Goal: Task Accomplishment & Management: Use online tool/utility

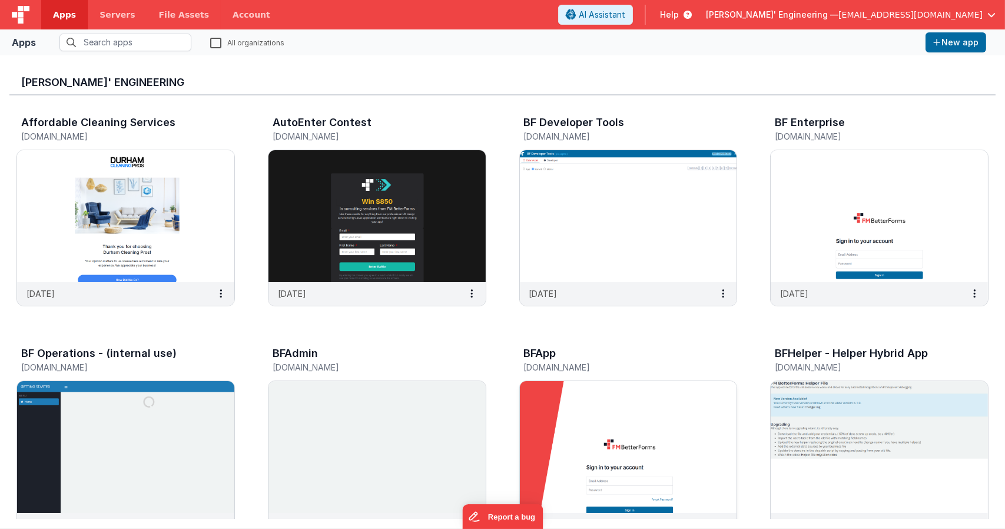
click at [614, 407] on img at bounding box center [628, 447] width 217 height 132
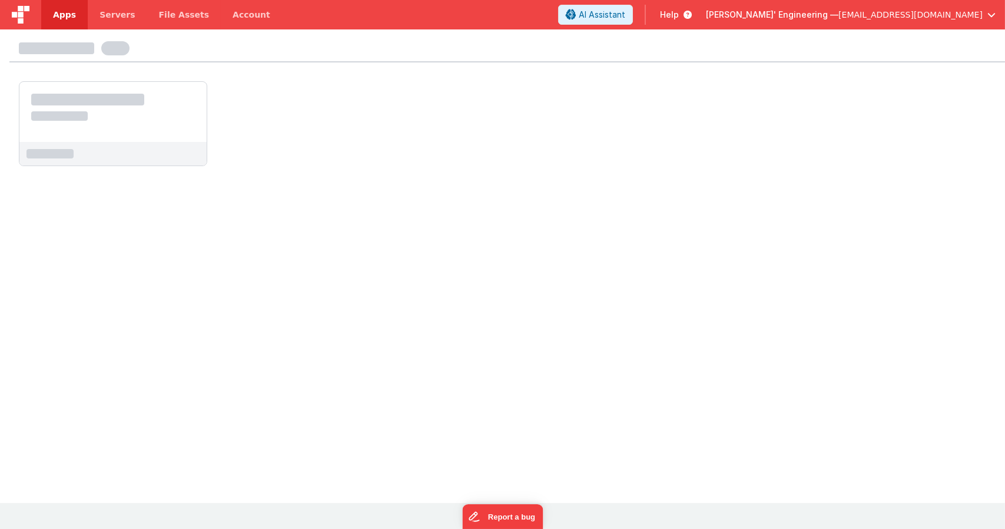
click at [59, 16] on span "Apps" at bounding box center [64, 15] width 23 height 12
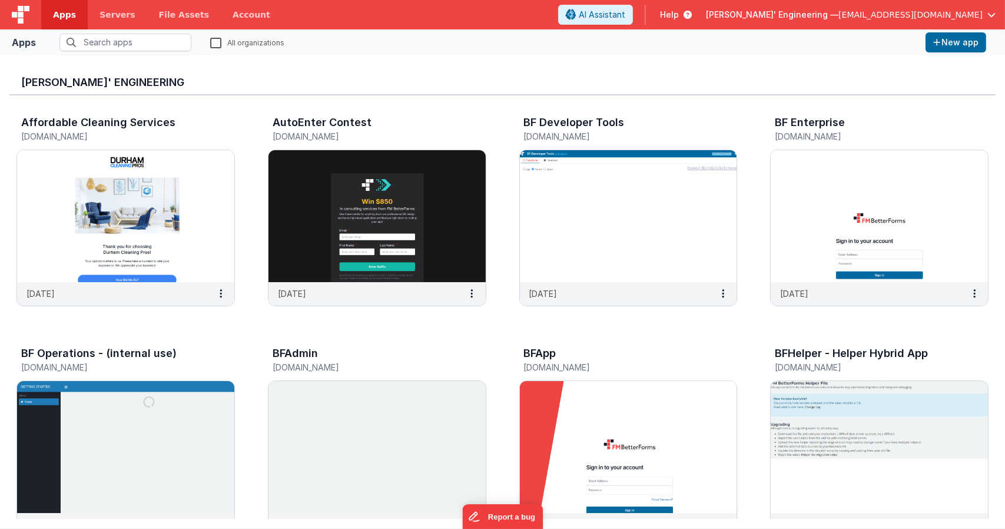
click at [630, 424] on img at bounding box center [628, 447] width 217 height 132
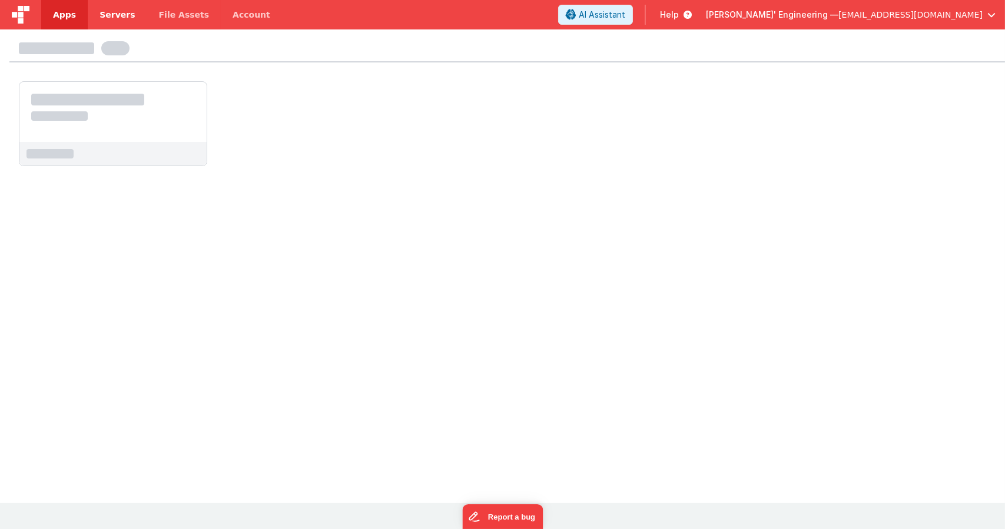
click at [117, 21] on link "Servers" at bounding box center [117, 14] width 59 height 29
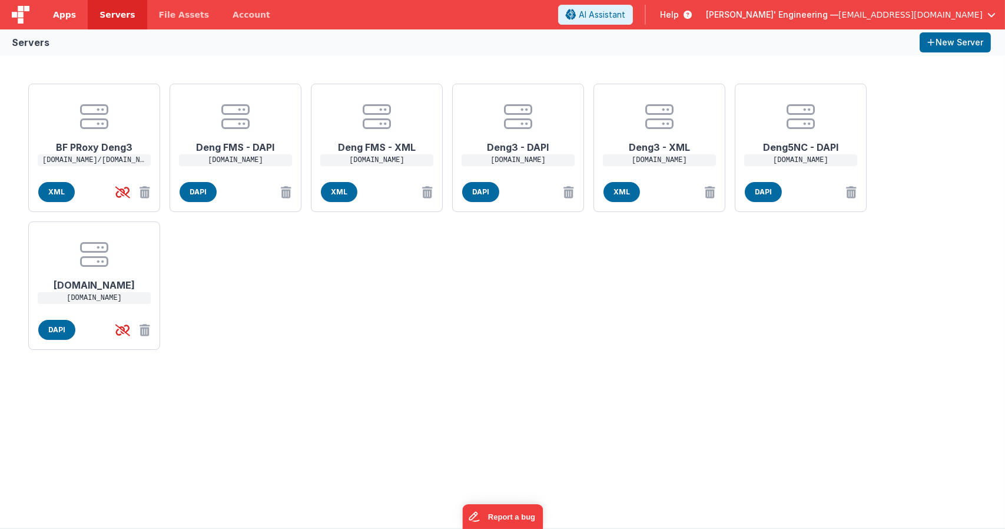
click at [74, 12] on link "Apps" at bounding box center [64, 14] width 47 height 29
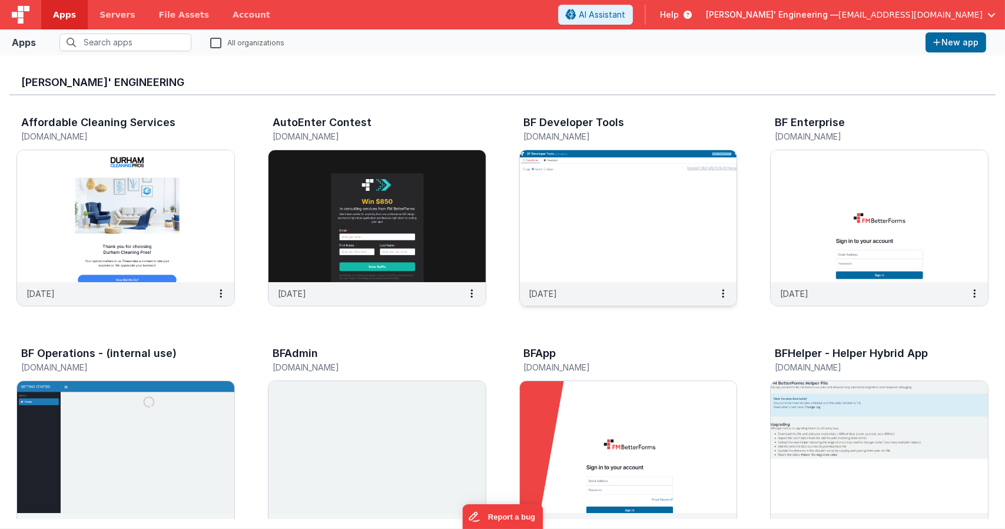
click at [610, 224] on img at bounding box center [628, 216] width 217 height 132
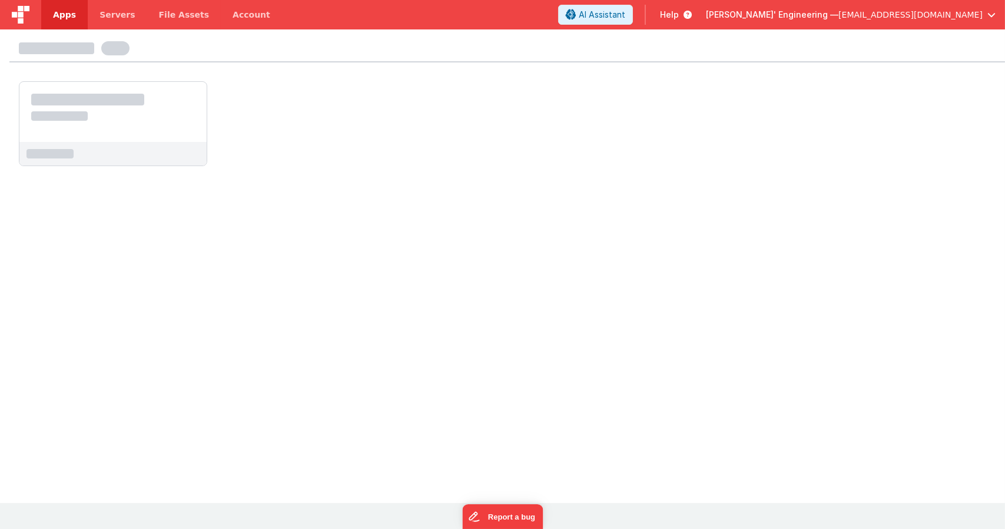
click at [70, 16] on span "Apps" at bounding box center [64, 15] width 23 height 12
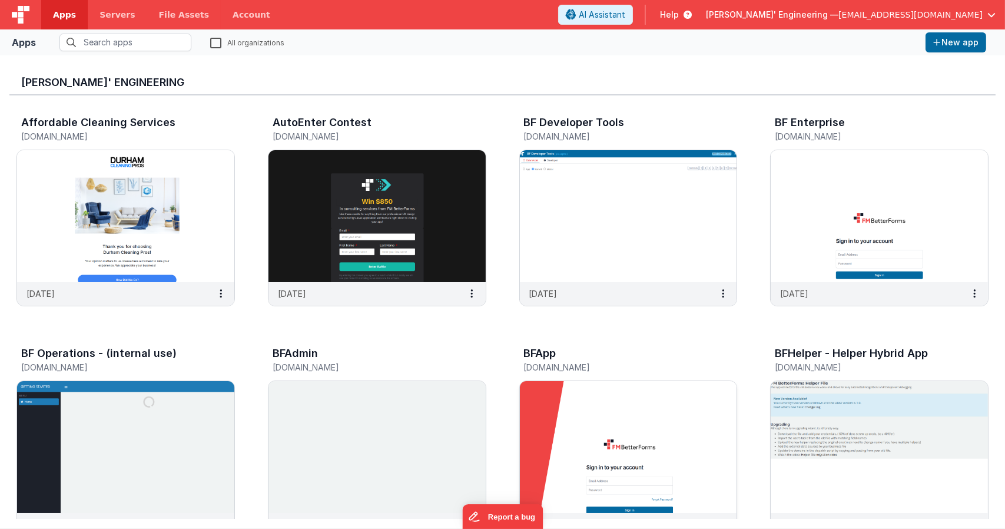
click at [555, 392] on img at bounding box center [628, 447] width 217 height 132
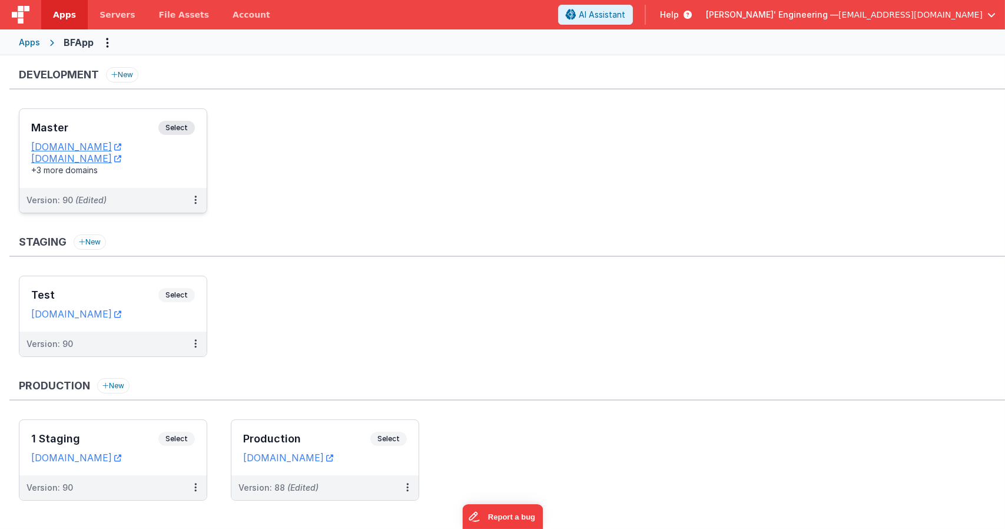
click at [190, 123] on span "Select" at bounding box center [176, 128] width 37 height 14
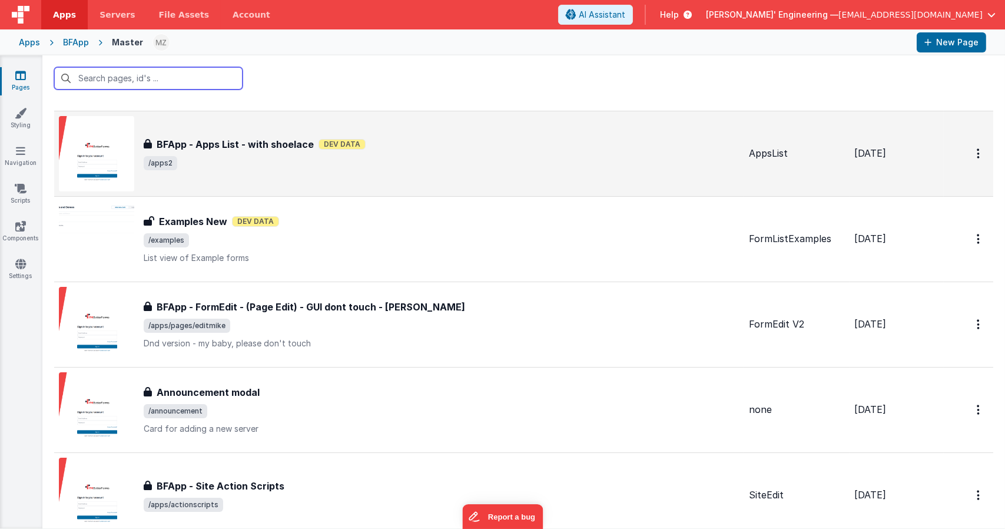
scroll to position [365, 0]
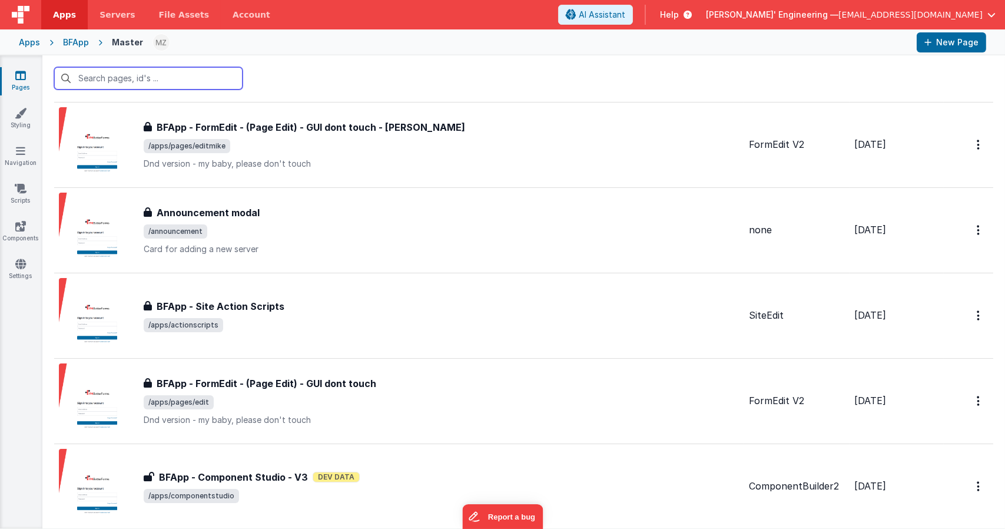
click at [200, 85] on input "text" at bounding box center [148, 78] width 188 height 22
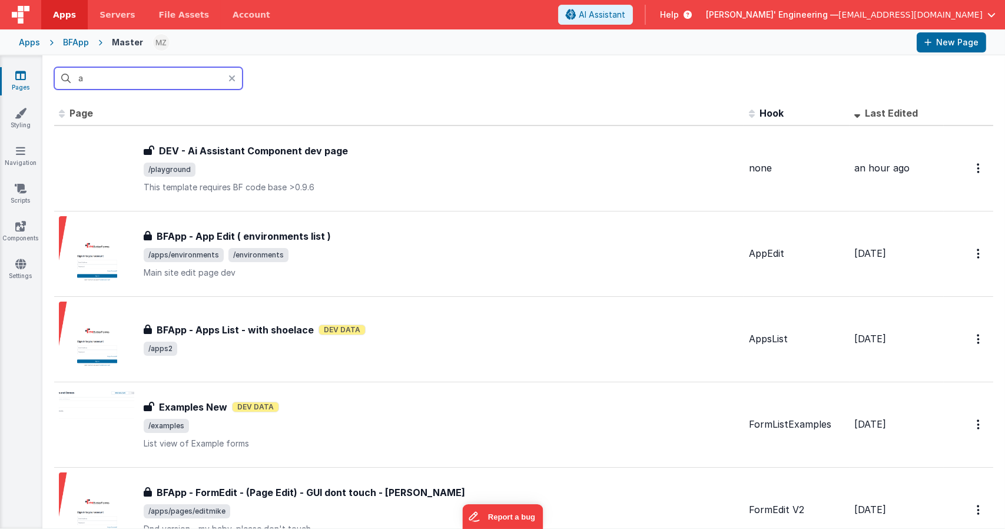
scroll to position [0, 0]
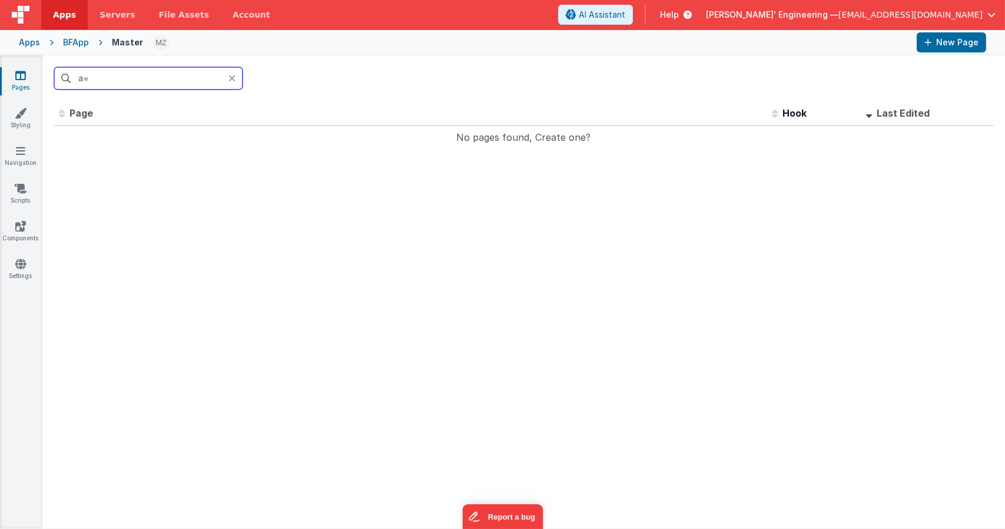
type input "a"
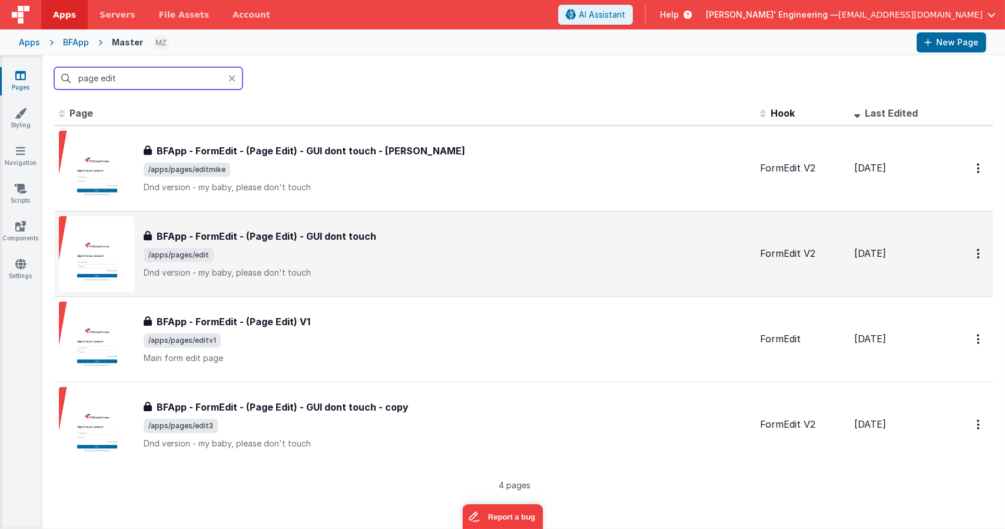
type input "page edit"
click at [365, 265] on div "BFApp - FormEdit - (Page Edit) - GUI dont touch BFApp - FormEdit - (Page Edit) …" at bounding box center [447, 253] width 607 height 49
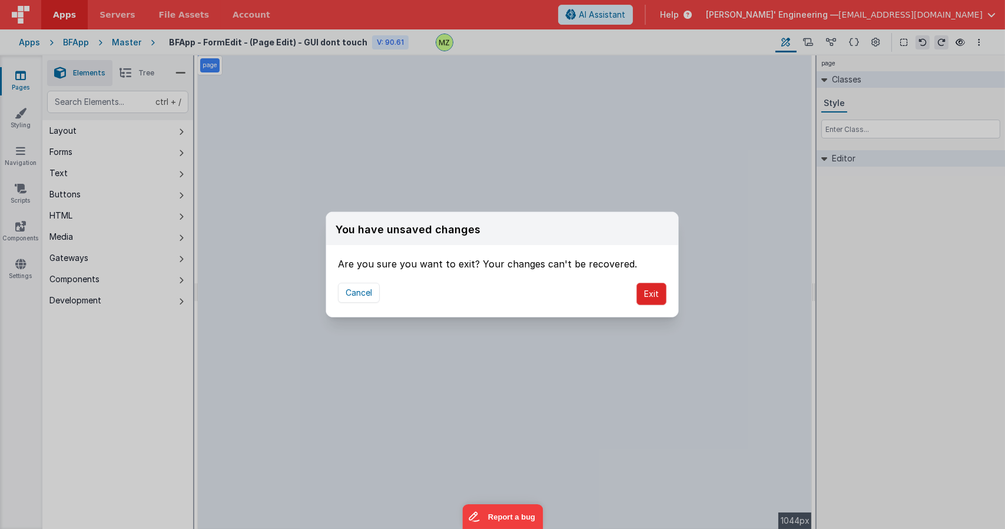
click at [654, 296] on button "Exit" at bounding box center [652, 294] width 30 height 22
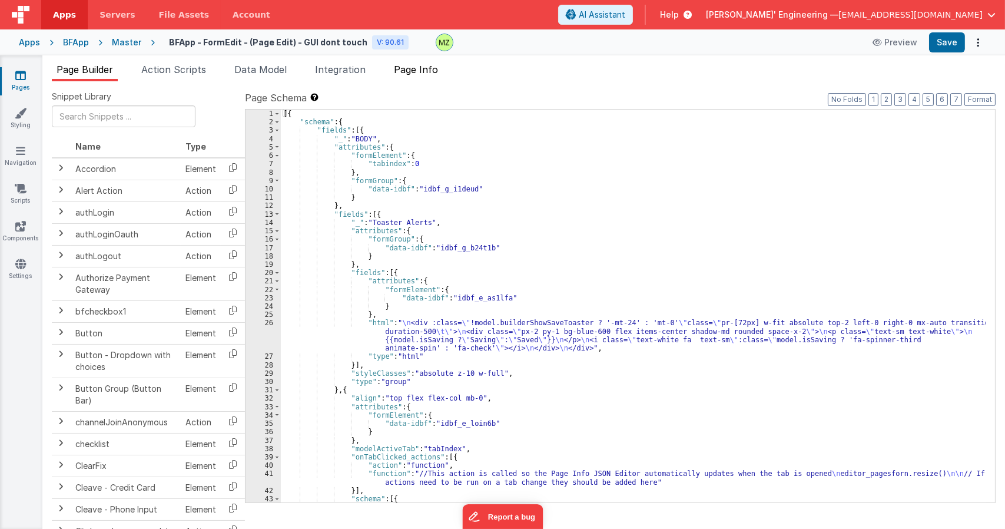
click at [438, 78] on li "Page Info" at bounding box center [416, 71] width 54 height 19
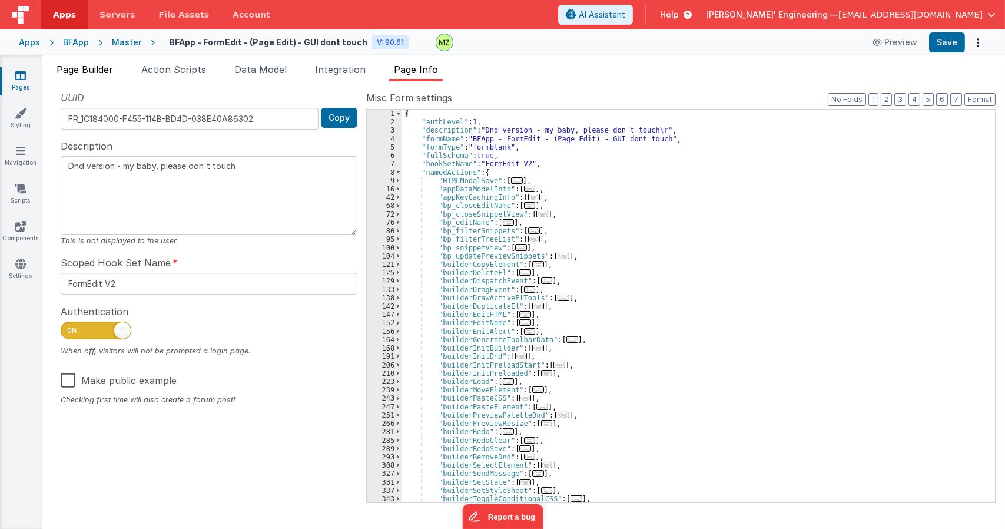
click at [100, 62] on li "Page Builder" at bounding box center [85, 71] width 66 height 19
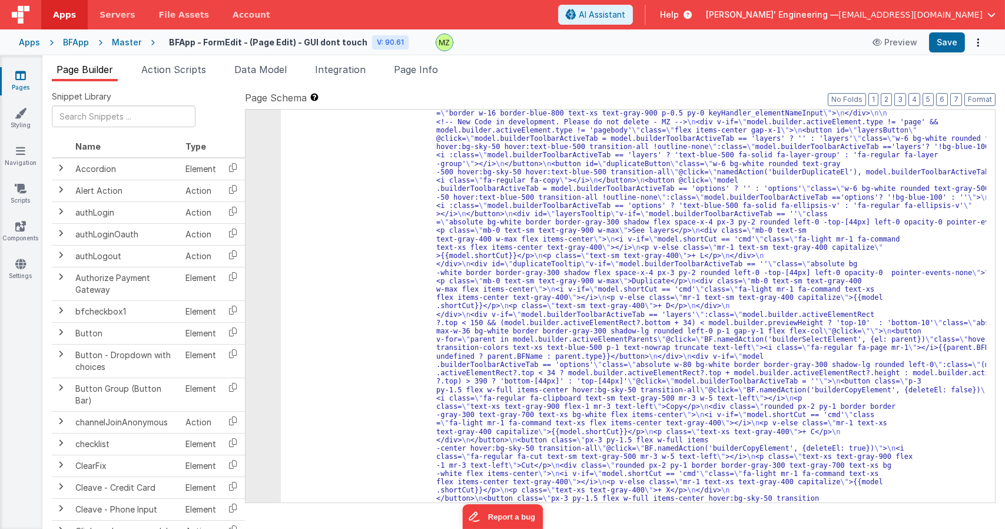
scroll to position [864, 0]
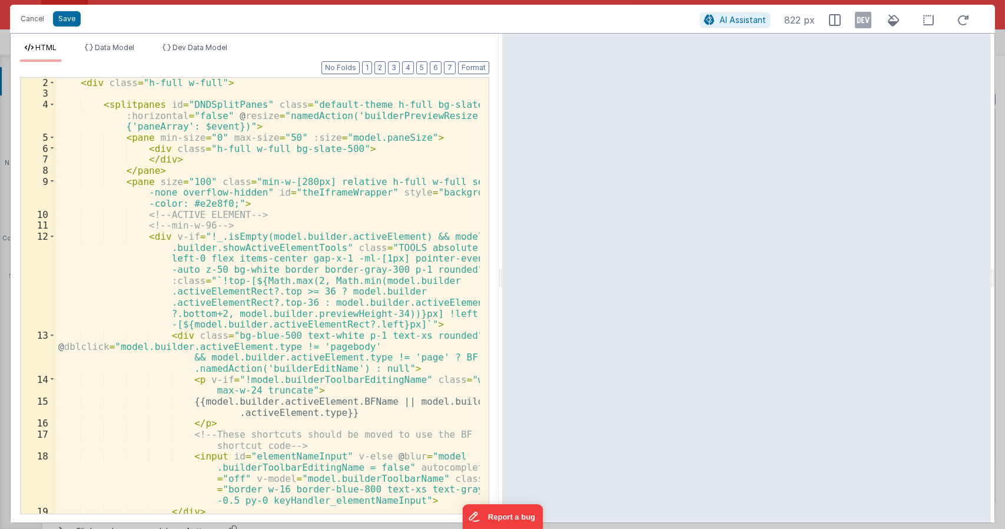
scroll to position [12, 0]
click at [416, 313] on div "< div class = "h-full w-full" > < splitpanes id = "DNDSplitPanes" class = "defa…" at bounding box center [268, 306] width 425 height 458
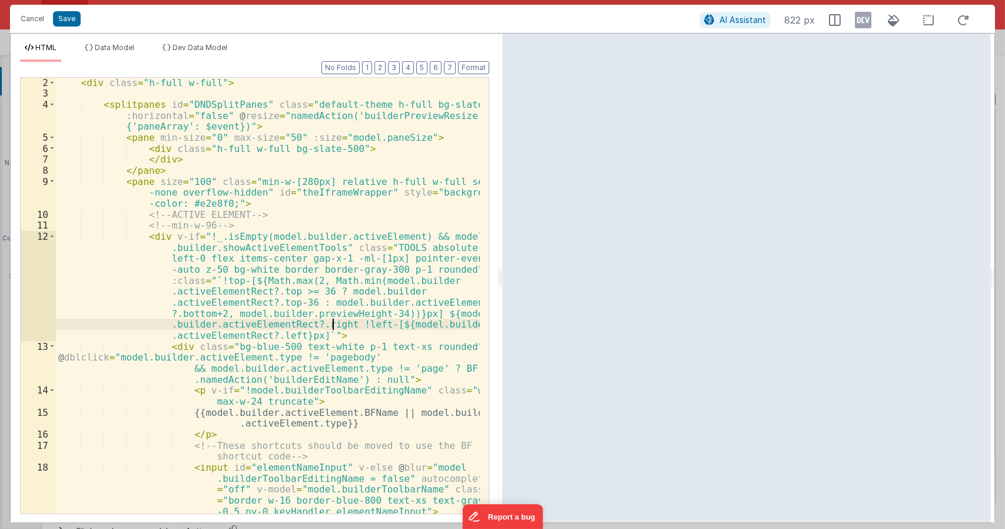
click at [425, 315] on div "< div class = "h-full w-full" > < splitpanes id = "DNDSplitPanes" class = "defa…" at bounding box center [268, 306] width 425 height 458
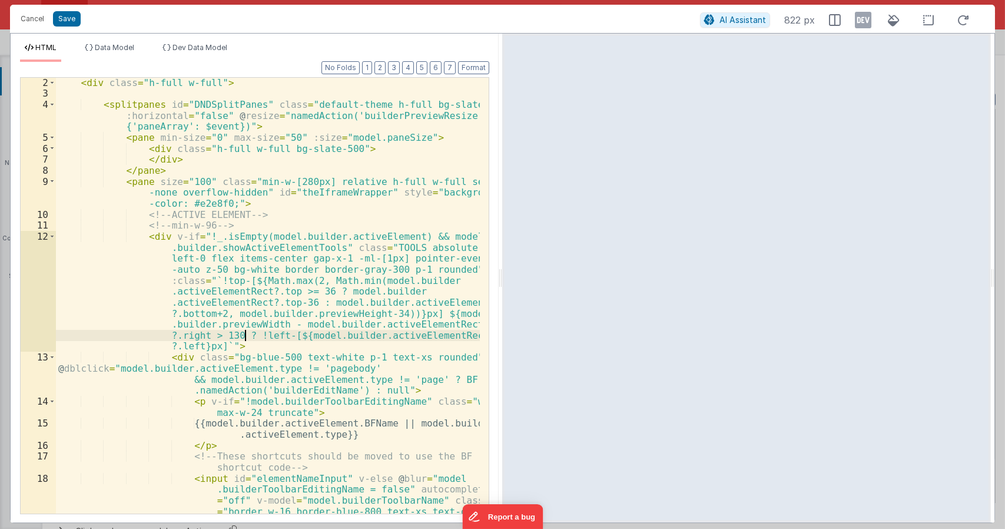
click at [246, 335] on div "< div class = "h-full w-full" > < splitpanes id = "DNDSplitPanes" class = "defa…" at bounding box center [268, 328] width 425 height 502
click at [200, 347] on div "< div class = "h-full w-full" > < splitpanes id = "DNDSplitPanes" class = "defa…" at bounding box center [268, 328] width 425 height 502
drag, startPoint x: 250, startPoint y: 336, endPoint x: 232, endPoint y: 349, distance: 22.3
click at [232, 349] on div "< div class = "h-full w-full" > < splitpanes id = "DNDSplitPanes" class = "defa…" at bounding box center [268, 328] width 425 height 502
click at [232, 349] on div "< div class = "h-full w-full" > < splitpanes id = "DNDSplitPanes" class = "defa…" at bounding box center [268, 296] width 424 height 436
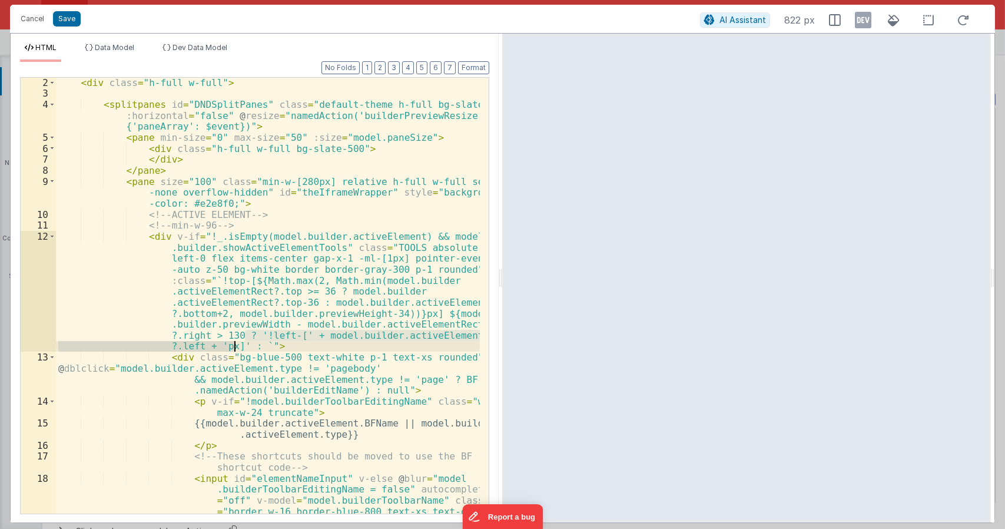
drag, startPoint x: 246, startPoint y: 333, endPoint x: 232, endPoint y: 344, distance: 17.7
click at [232, 344] on div "< div class = "h-full w-full" > < splitpanes id = "DNDSplitPanes" class = "defa…" at bounding box center [268, 328] width 425 height 502
click at [250, 346] on div "< div class = "h-full w-full" > < splitpanes id = "DNDSplitPanes" class = "defa…" at bounding box center [268, 328] width 425 height 502
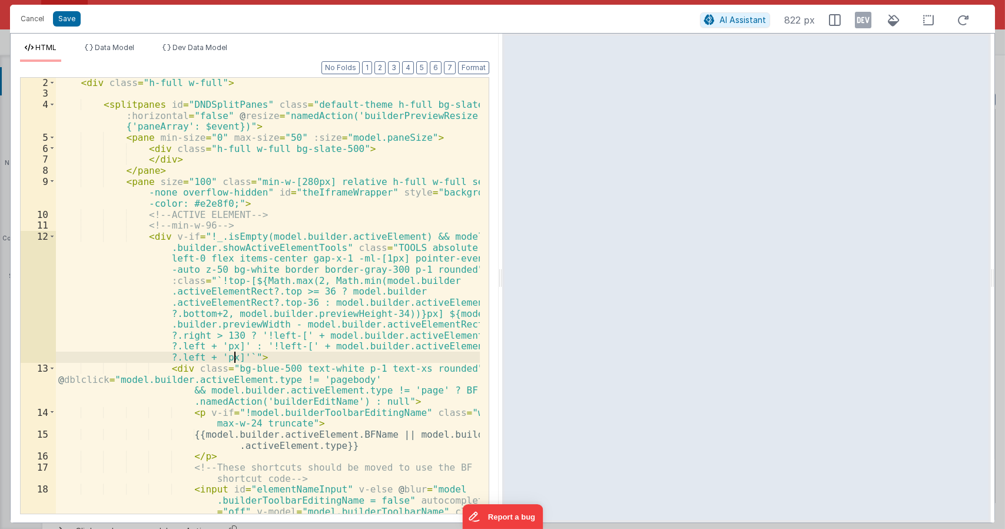
click at [271, 348] on div "< div class = "h-full w-full" > < splitpanes id = "DNDSplitPanes" class = "defa…" at bounding box center [268, 328] width 425 height 502
click at [273, 346] on div "< div class = "h-full w-full" > < splitpanes id = "DNDSplitPanes" class = "defa…" at bounding box center [268, 328] width 425 height 502
click at [178, 356] on div "< div class = "h-full w-full" > < splitpanes id = "DNDSplitPanes" class = "defa…" at bounding box center [268, 328] width 425 height 502
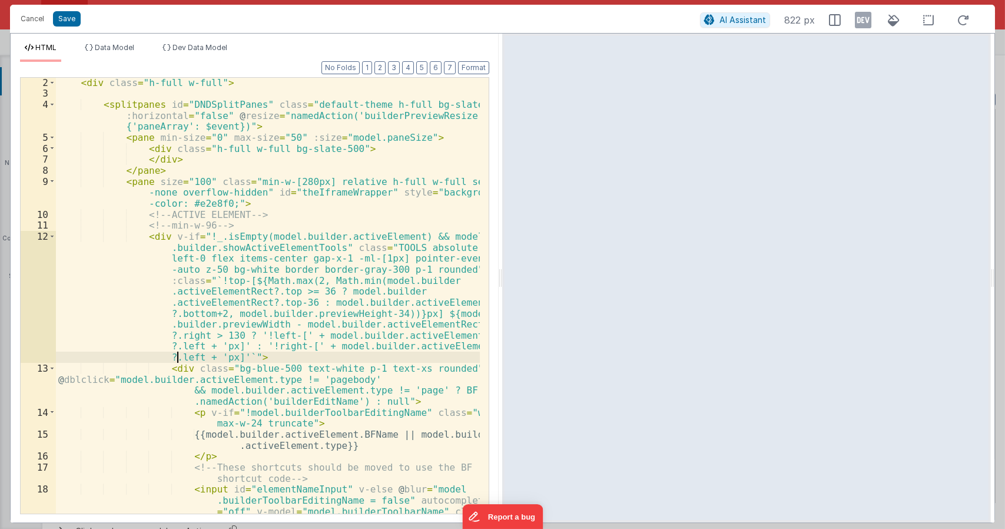
click at [178, 356] on div "< div class = "h-full w-full" > < splitpanes id = "DNDSplitPanes" class = "defa…" at bounding box center [268, 328] width 425 height 502
click at [239, 353] on div "< div class = "h-full w-full" > < splitpanes id = "DNDSplitPanes" class = "defa…" at bounding box center [268, 328] width 425 height 502
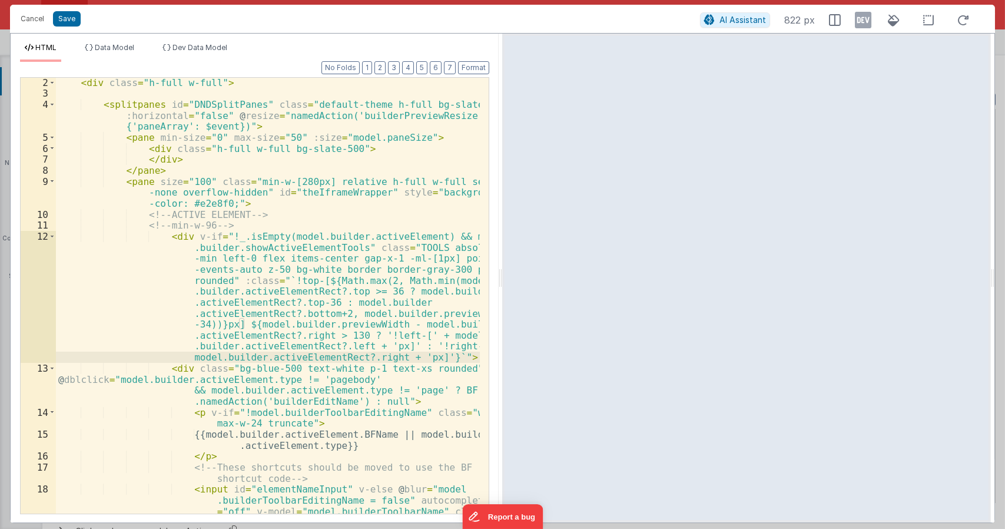
click at [231, 323] on div "< div class = "h-full w-full" > < splitpanes id = "DNDSplitPanes" class = "defa…" at bounding box center [268, 328] width 425 height 502
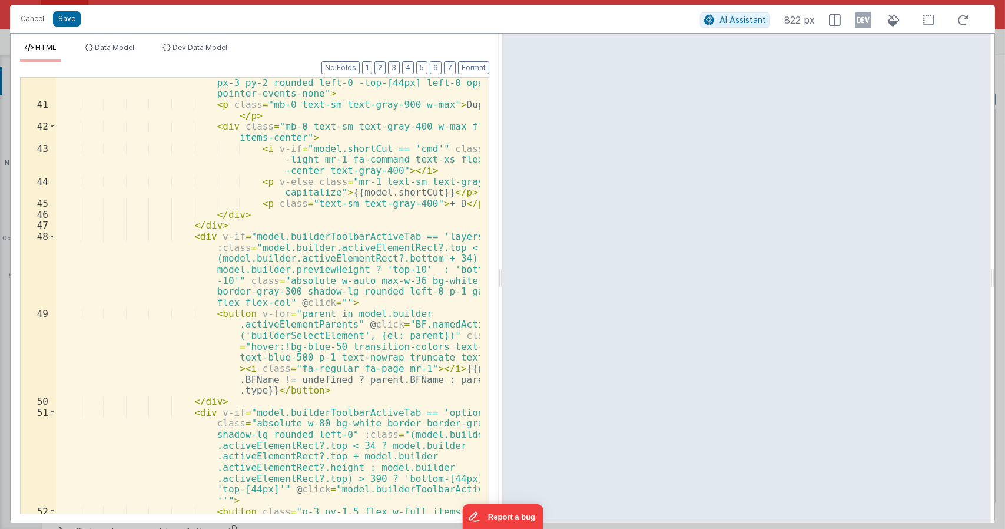
scroll to position [1067, 0]
click at [296, 336] on div "< div id = "duplicateTooltip" v-if = "model .builderToolbarActiveTab == ''" cla…" at bounding box center [268, 311] width 425 height 535
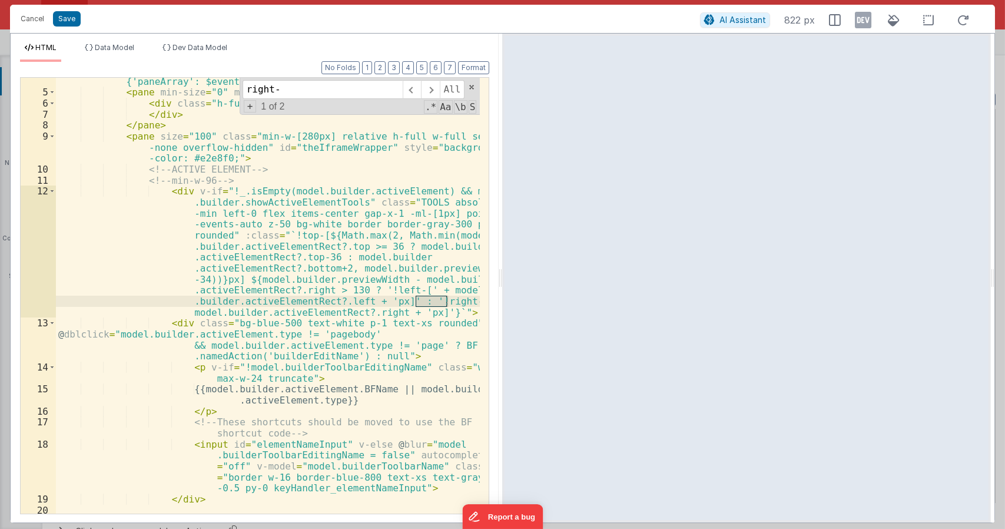
scroll to position [57, 0]
type input "right-"
drag, startPoint x: 378, startPoint y: 312, endPoint x: 182, endPoint y: 310, distance: 195.6
click at [182, 310] on div "< splitpanes id = "DNDSplitPanes" class = "default-theme h-full bg-slate-500" :…" at bounding box center [268, 294] width 425 height 480
